Goal: Information Seeking & Learning: Learn about a topic

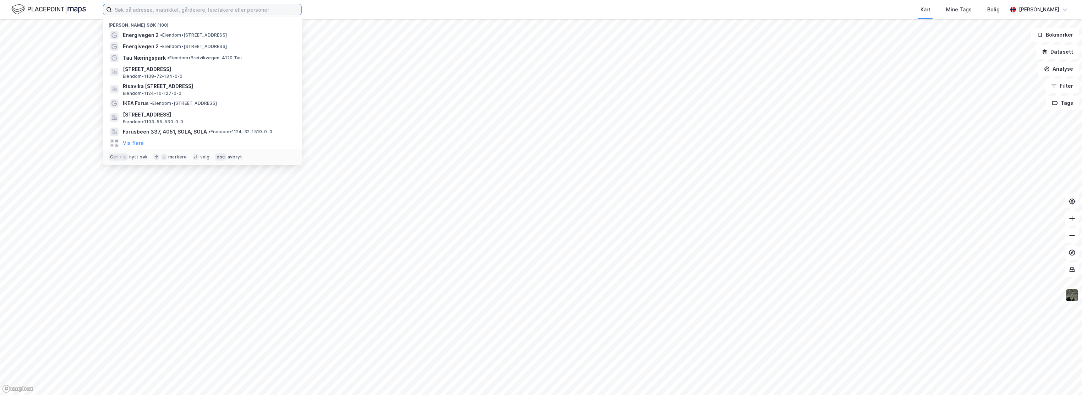
click at [192, 4] on input at bounding box center [207, 9] width 190 height 11
click at [199, 37] on span "• Eiendom • [STREET_ADDRESS]" at bounding box center [193, 35] width 67 height 6
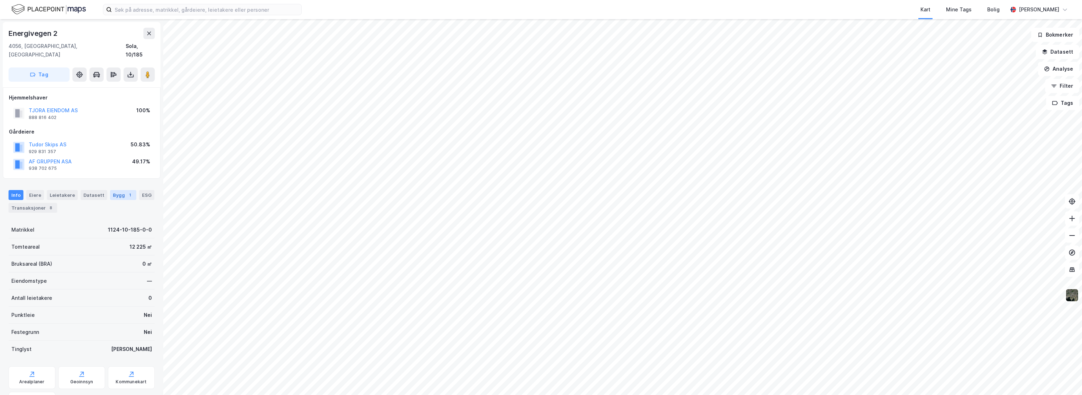
click at [111, 190] on div "Bygg 1" at bounding box center [123, 195] width 26 height 10
